Goal: Obtain resource: Obtain resource

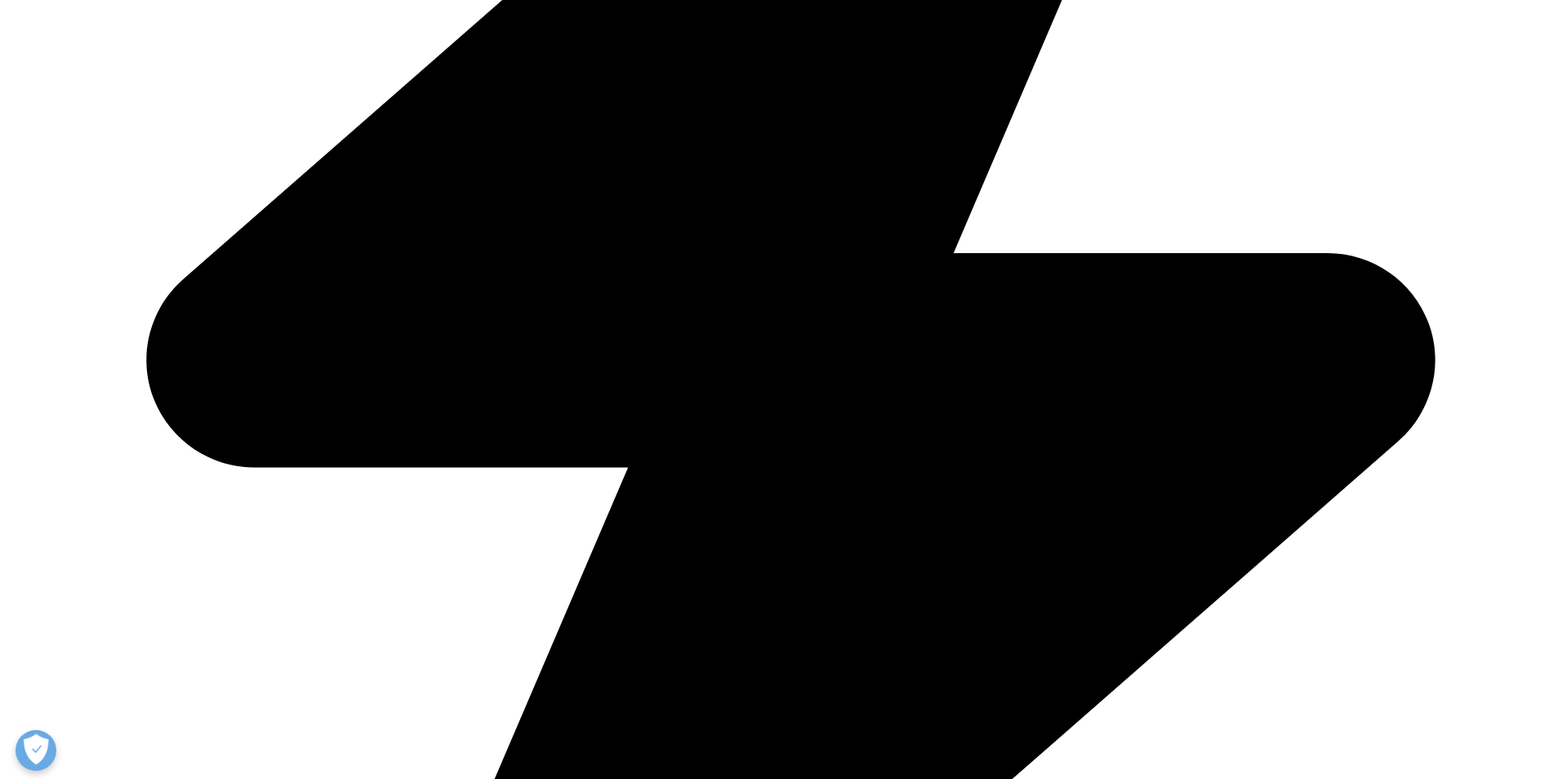
scroll to position [624, 0]
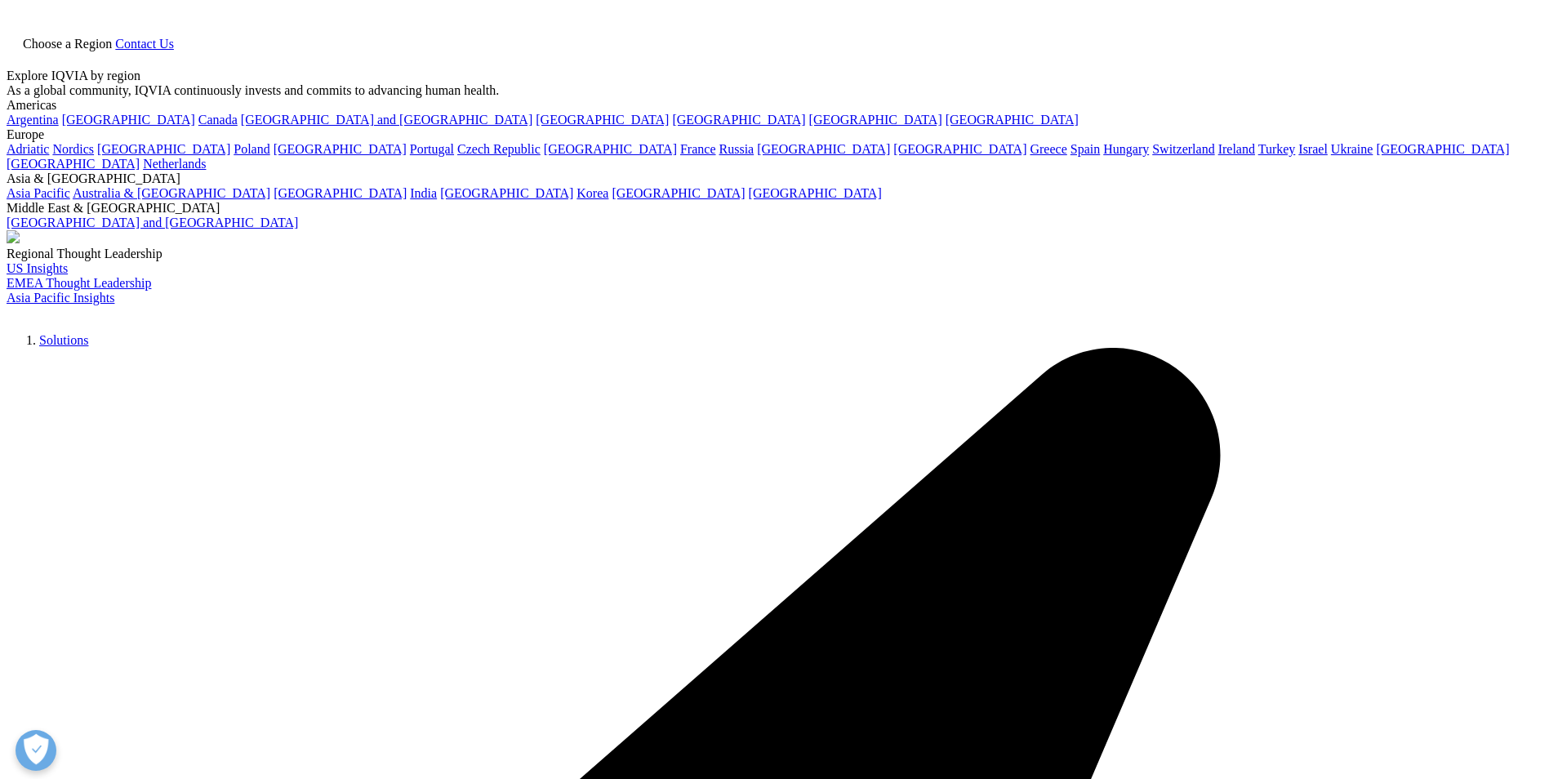
type input "rebate fulfillment form"
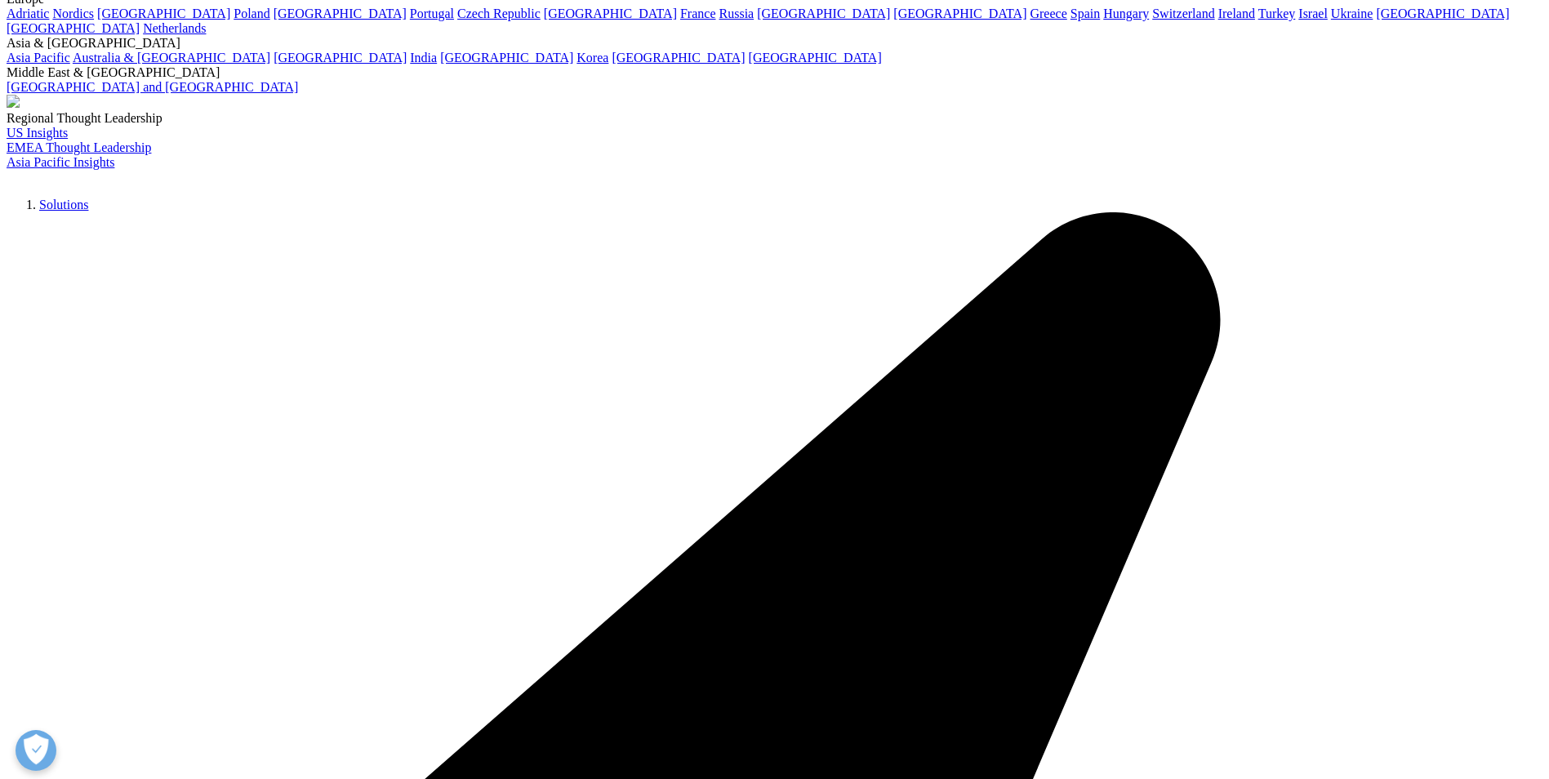
scroll to position [245, 0]
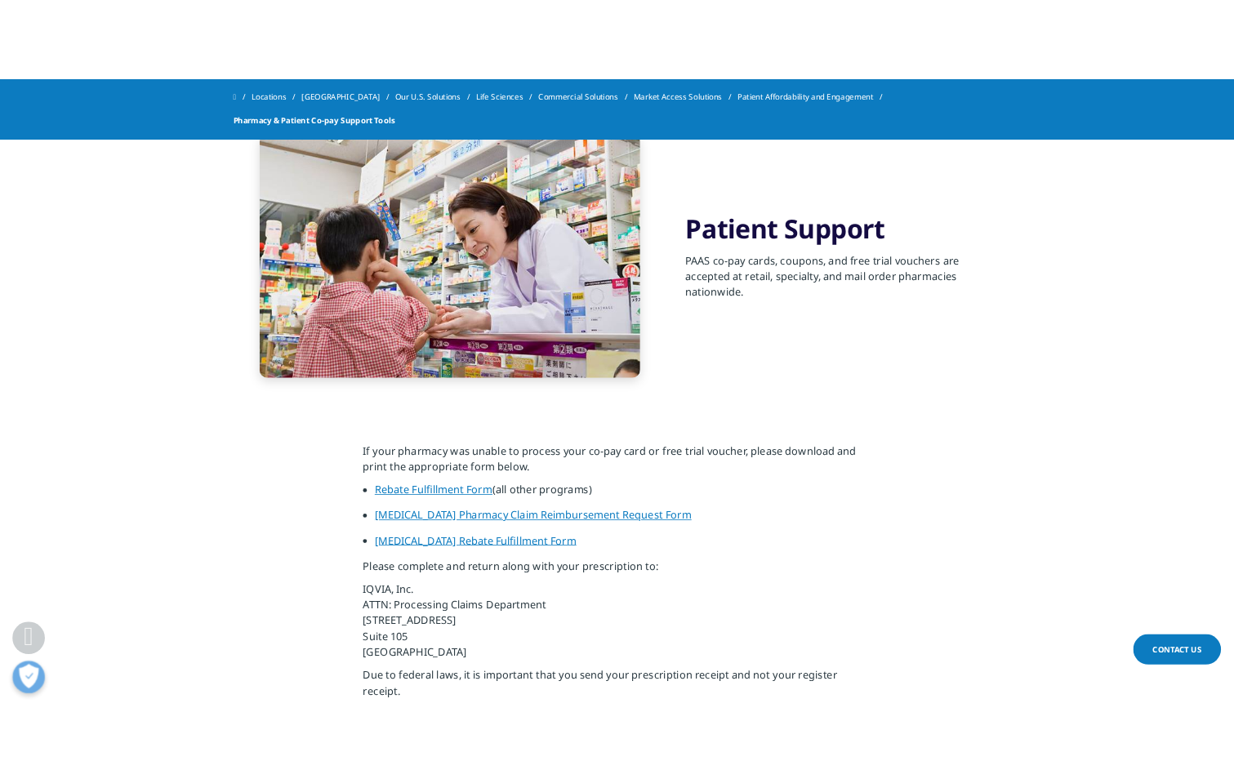
scroll to position [1470, 0]
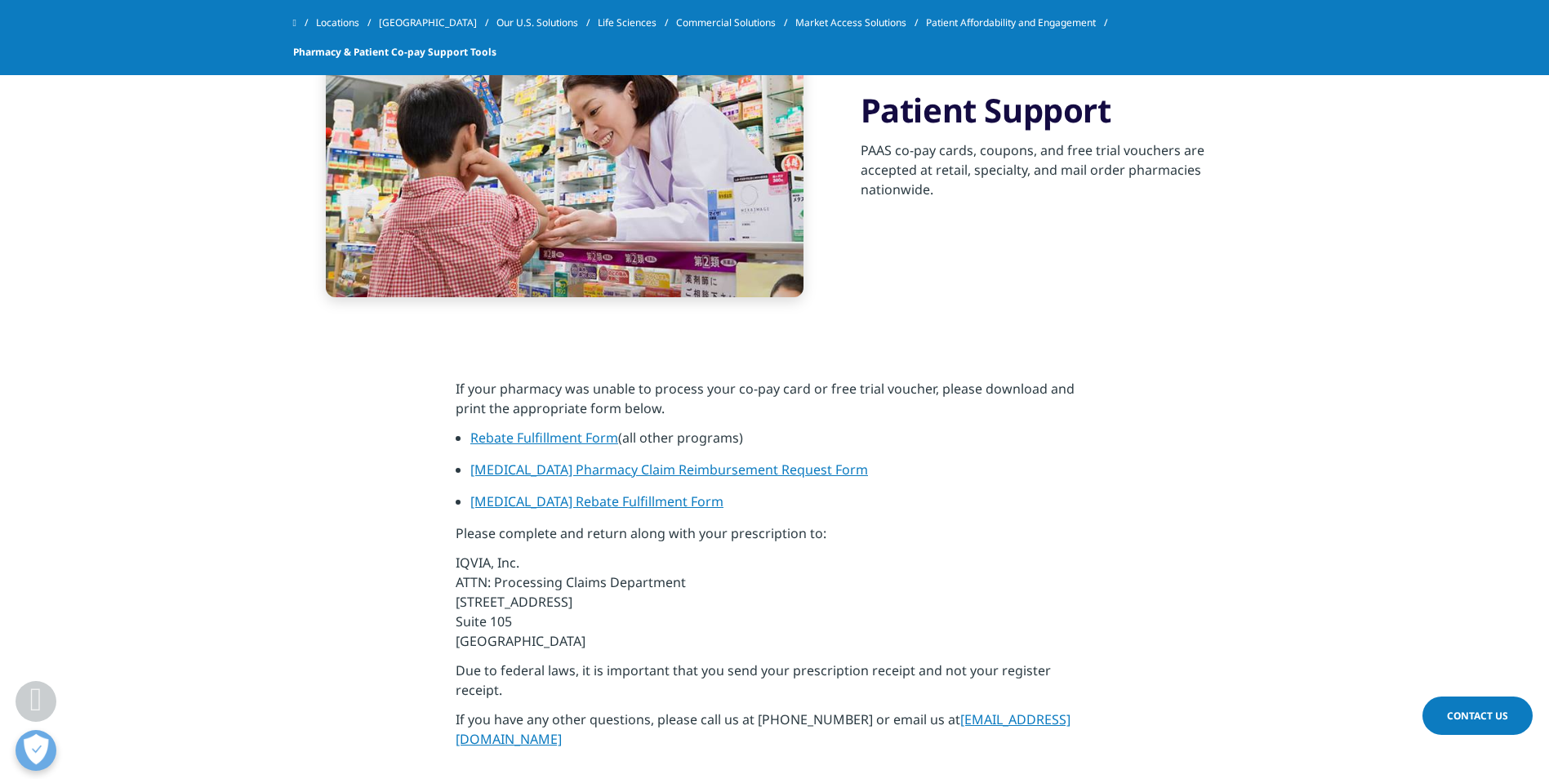
click at [557, 440] on link "Rebate Fulfillment Form" at bounding box center [544, 438] width 148 height 18
